Goal: Navigation & Orientation: Find specific page/section

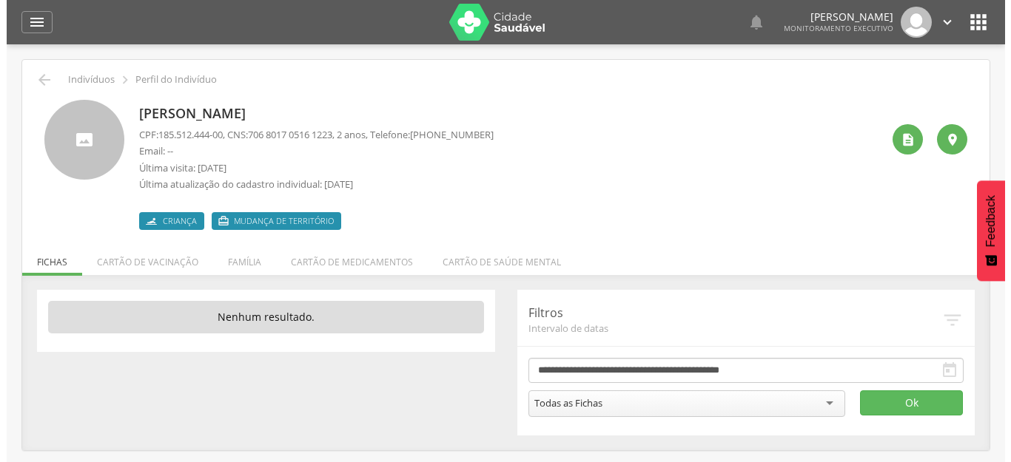
scroll to position [44, 0]
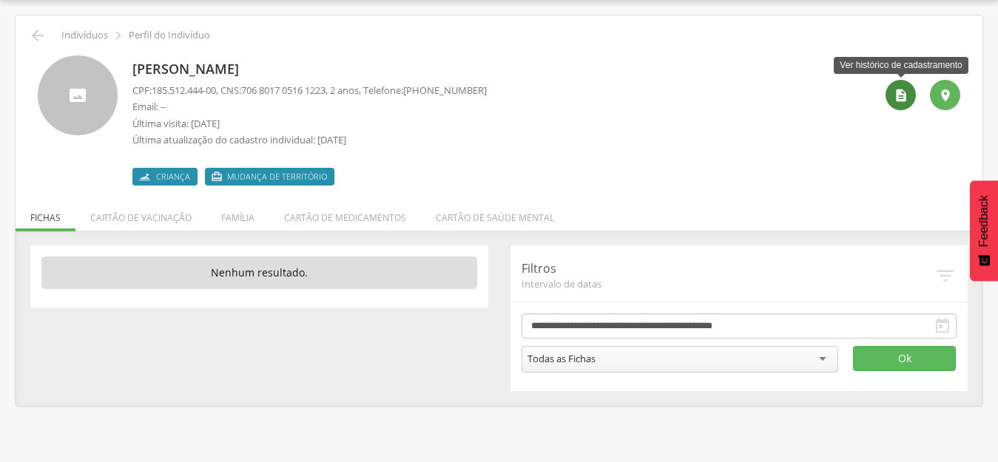
click at [904, 90] on icon "" at bounding box center [901, 95] width 15 height 15
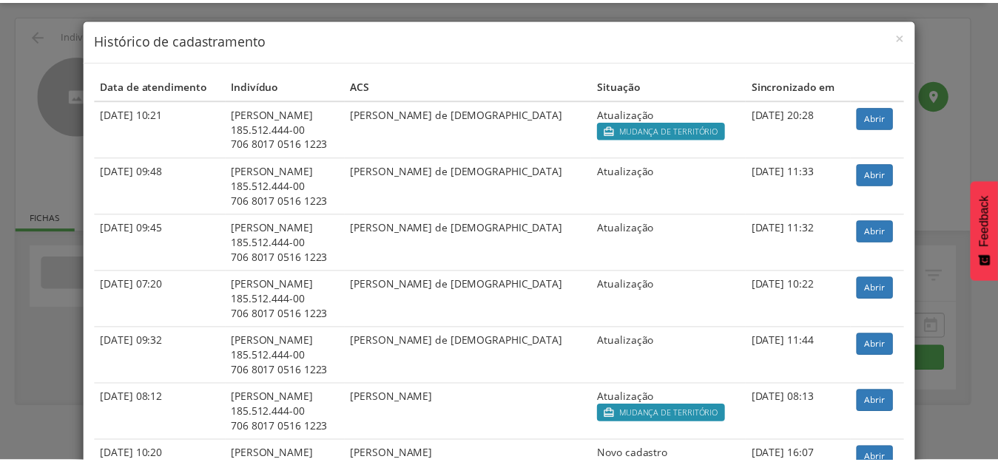
scroll to position [0, 0]
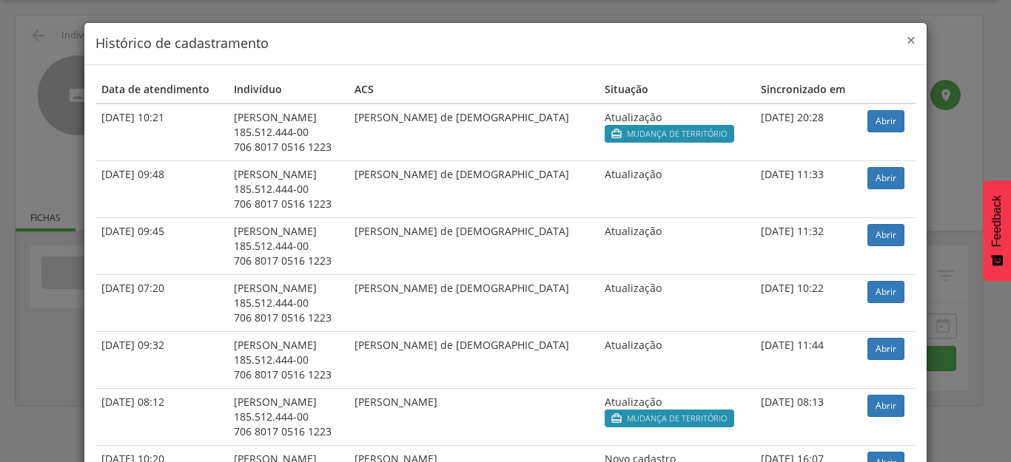
click at [906, 42] on span "×" at bounding box center [910, 40] width 9 height 21
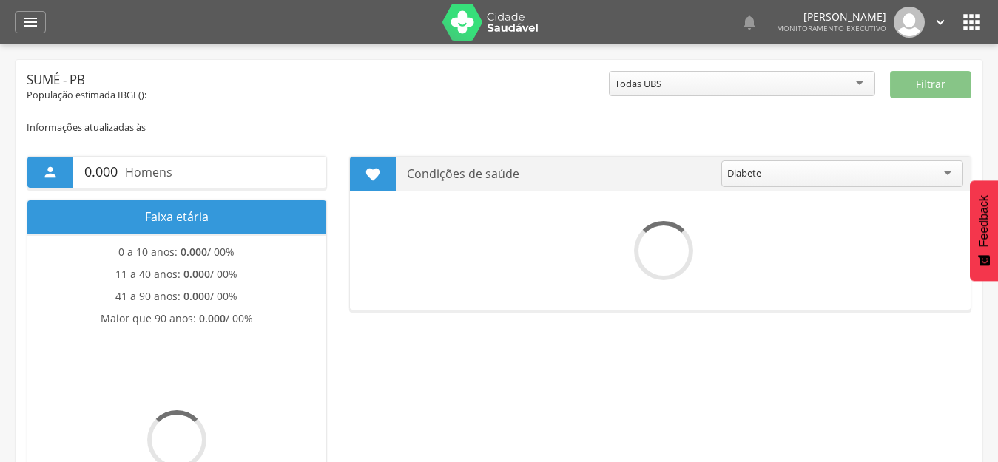
click at [972, 24] on icon "" at bounding box center [972, 22] width 24 height 24
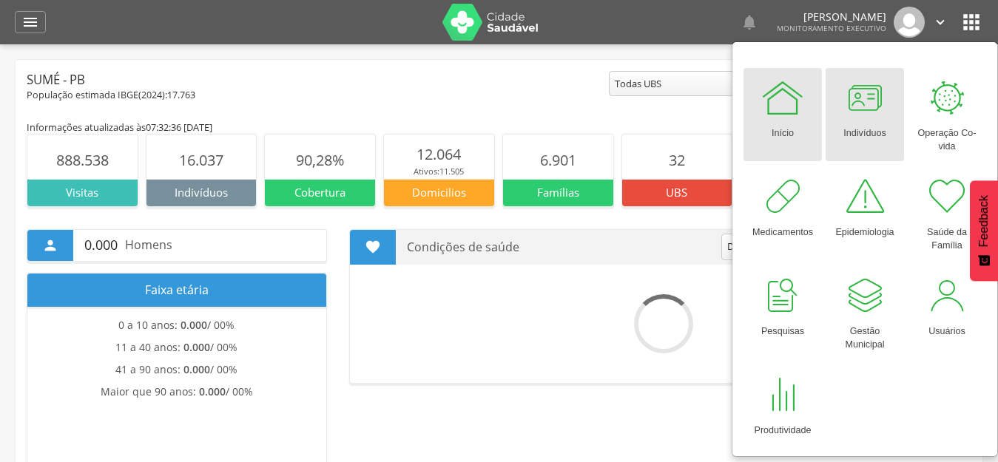
click at [856, 102] on div at bounding box center [865, 97] width 44 height 44
